Goal: Information Seeking & Learning: Learn about a topic

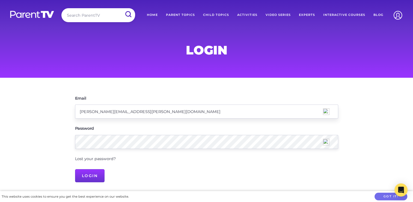
click at [81, 111] on input "[PERSON_NAME][EMAIL_ADDRESS][PERSON_NAME][DOMAIN_NAME]" at bounding box center [206, 111] width 263 height 14
type input "[PERSON_NAME][EMAIL_ADDRESS][PERSON_NAME][DOMAIN_NAME]"
click at [96, 173] on input "Login" at bounding box center [90, 175] width 30 height 13
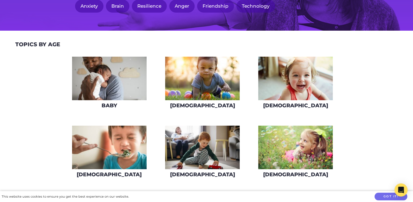
scroll to position [127, 0]
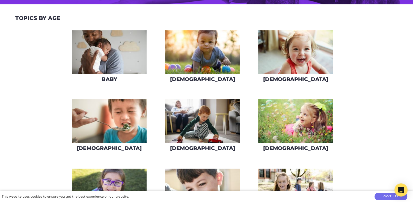
click at [123, 117] on img at bounding box center [109, 120] width 75 height 43
